Goal: Information Seeking & Learning: Learn about a topic

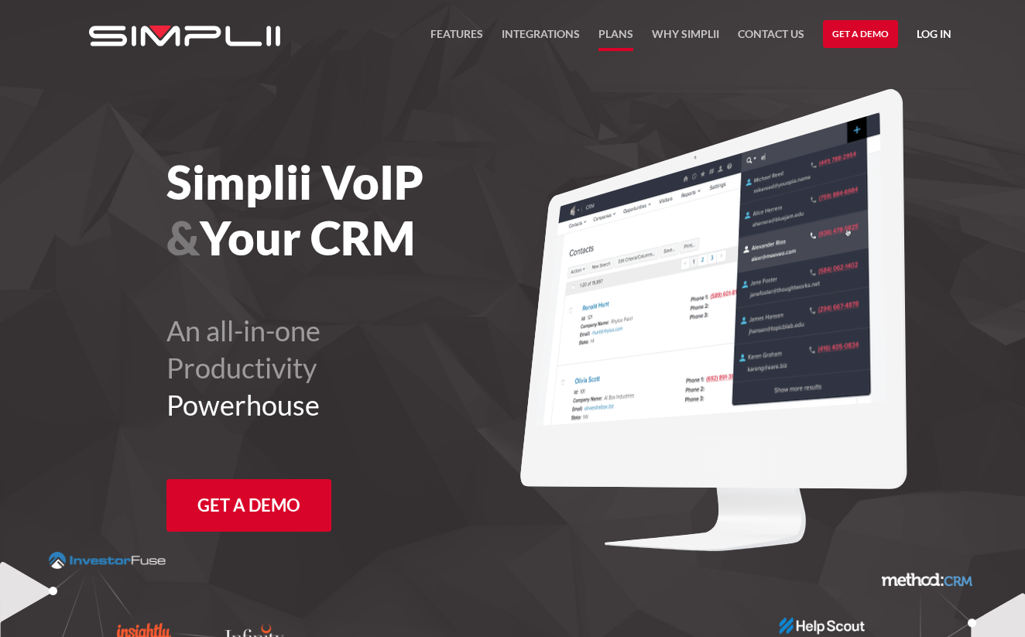
click at [615, 39] on link "Plans" at bounding box center [616, 38] width 35 height 26
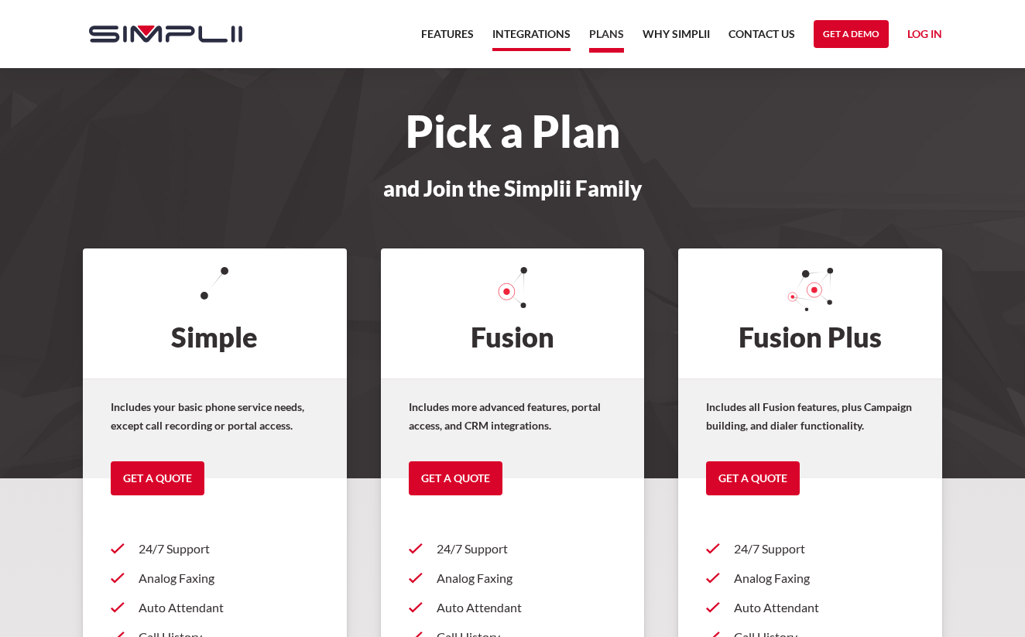
click at [537, 35] on link "Integrations" at bounding box center [532, 38] width 78 height 26
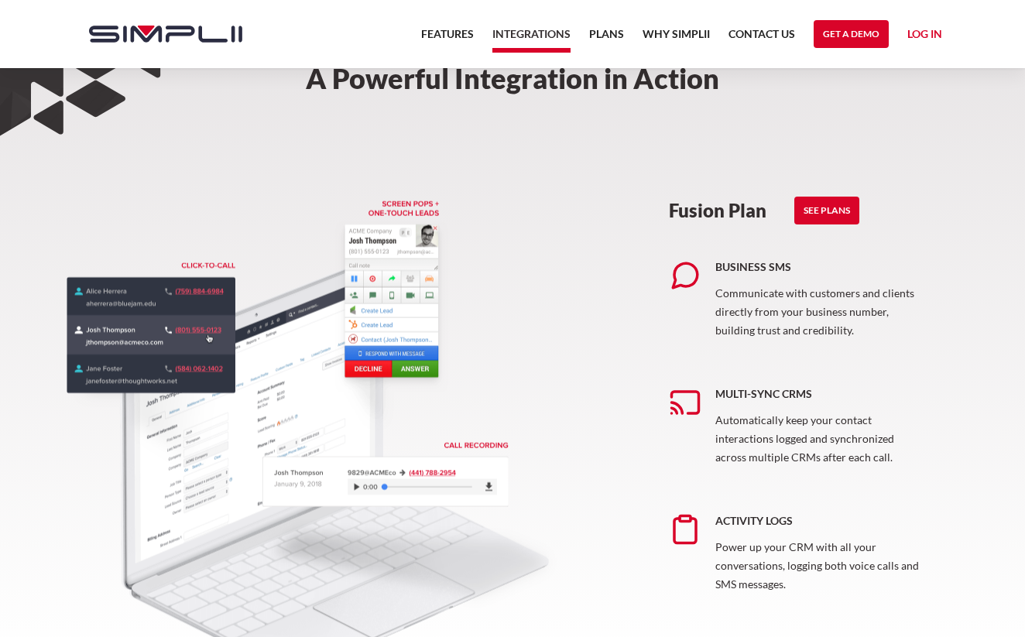
scroll to position [645, 0]
click at [836, 215] on link "See Plans" at bounding box center [827, 211] width 65 height 28
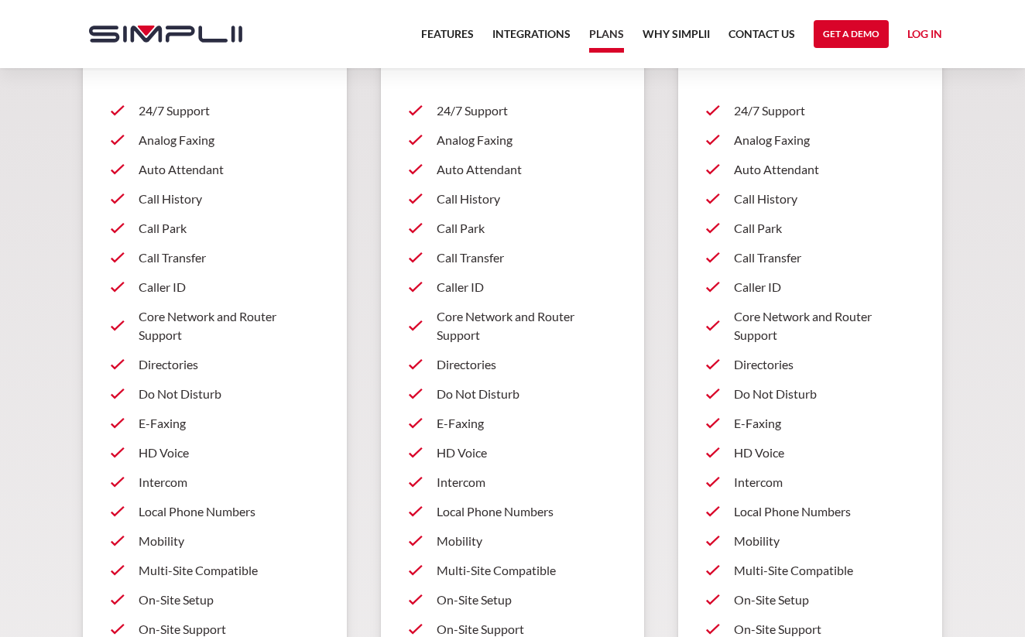
scroll to position [440, 0]
click at [450, 26] on link "Features" at bounding box center [447, 38] width 53 height 26
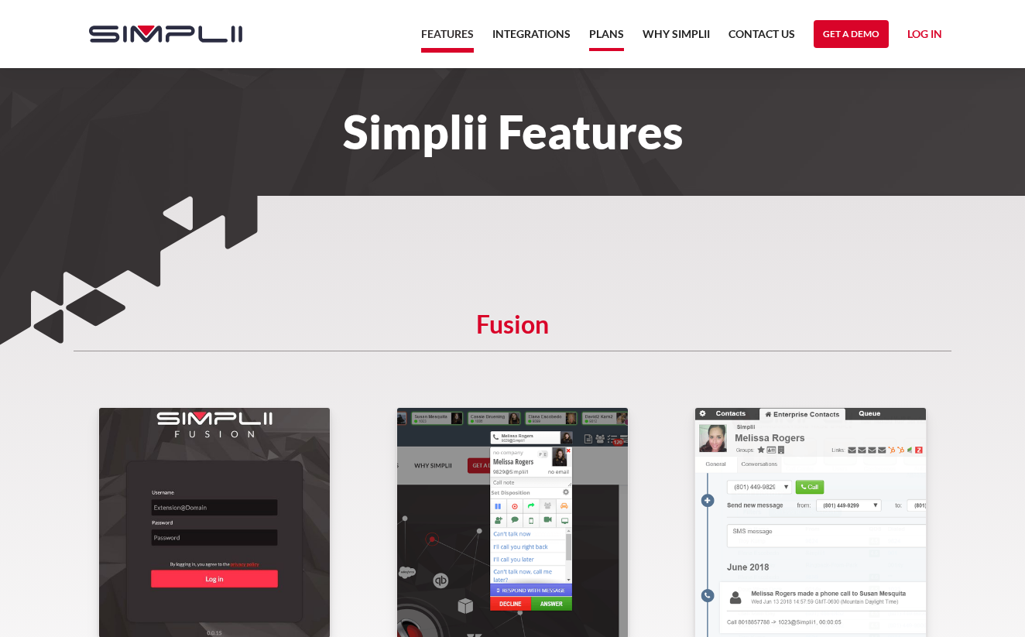
click at [616, 32] on link "Plans" at bounding box center [606, 38] width 35 height 26
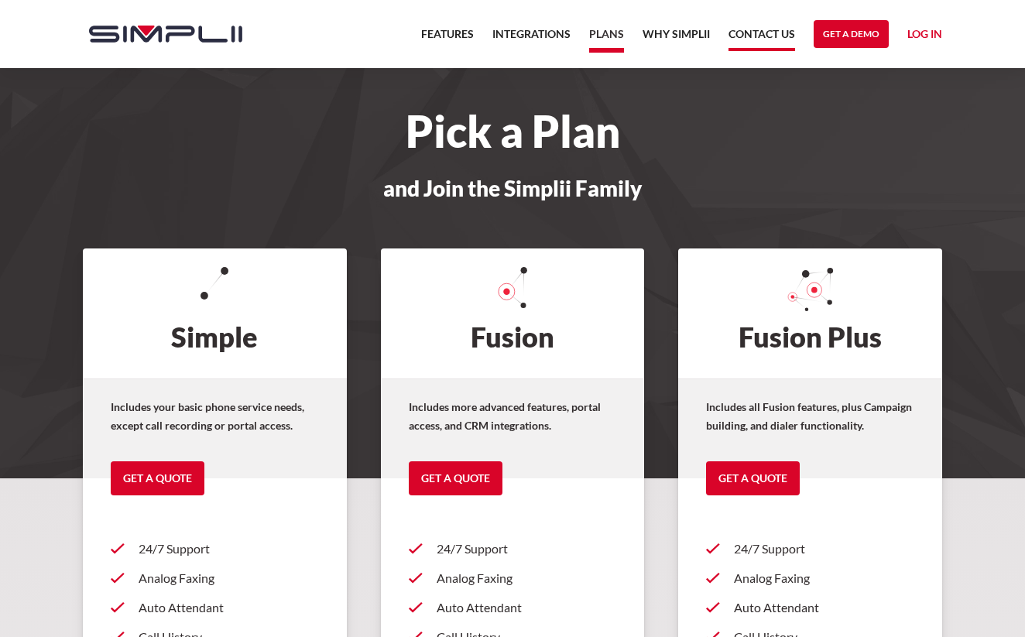
click at [774, 44] on link "Contact US" at bounding box center [762, 38] width 67 height 26
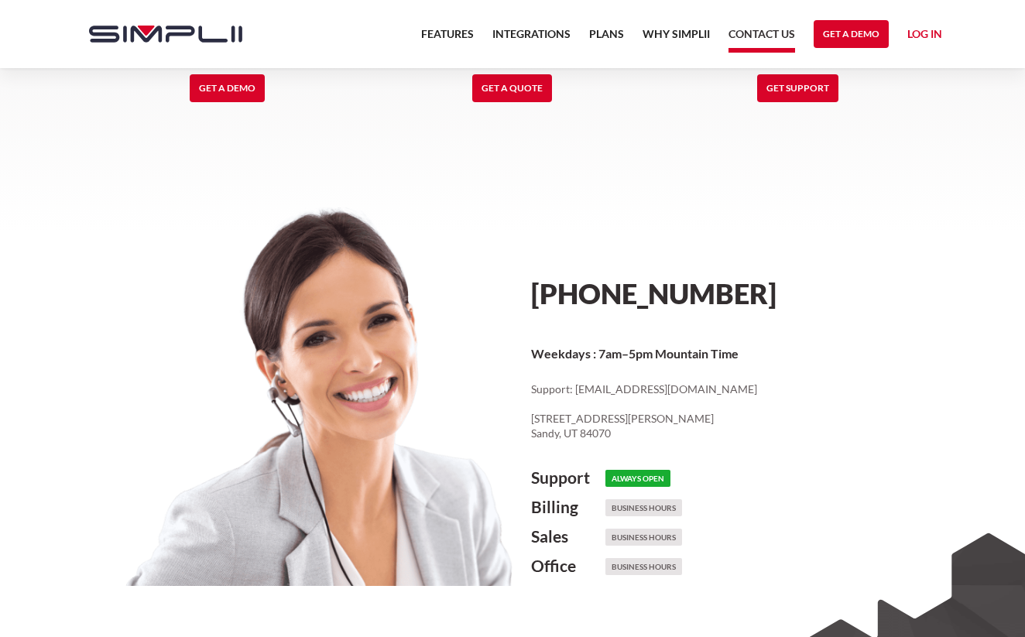
scroll to position [637, 0]
